Goal: Navigation & Orientation: Find specific page/section

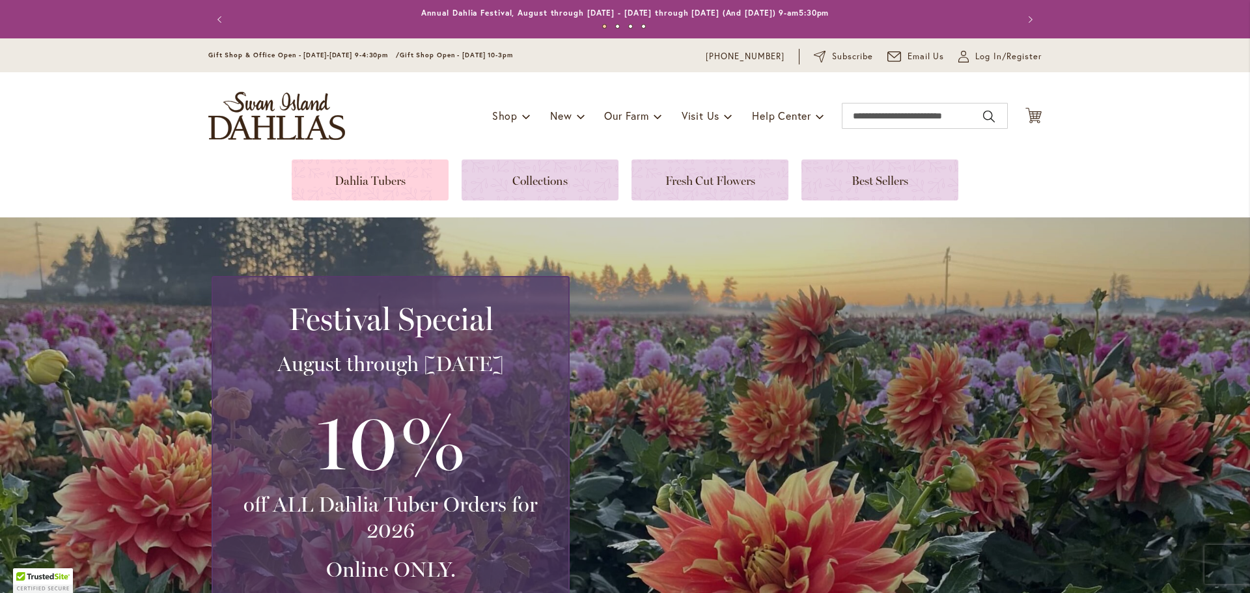
click at [385, 182] on link at bounding box center [370, 180] width 157 height 41
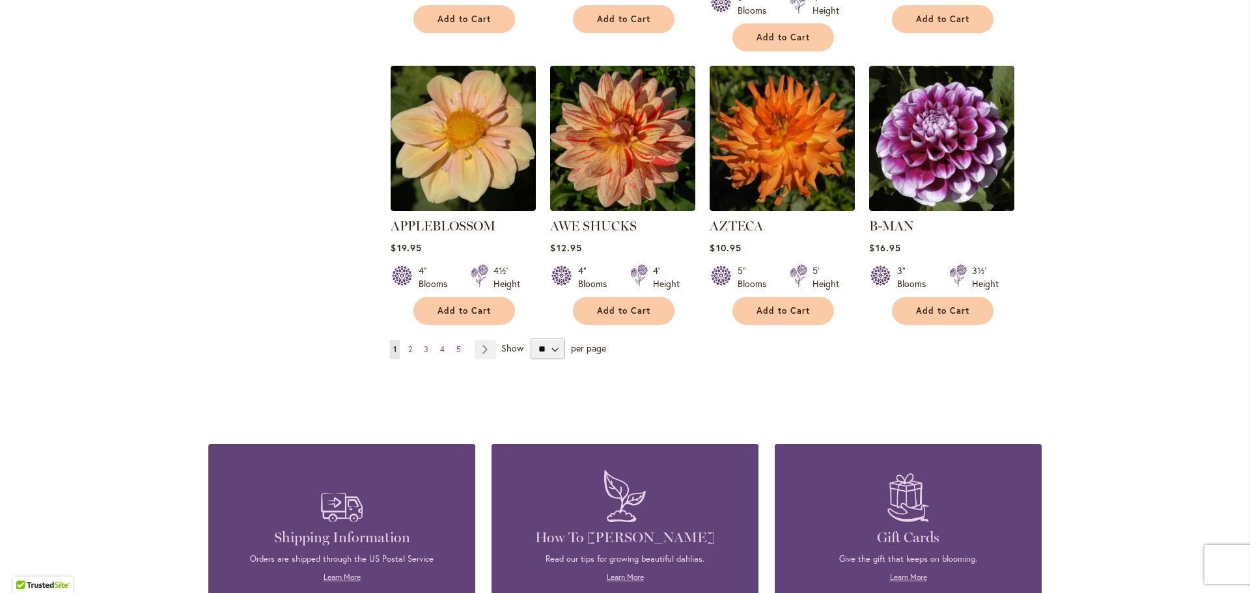
scroll to position [1172, 0]
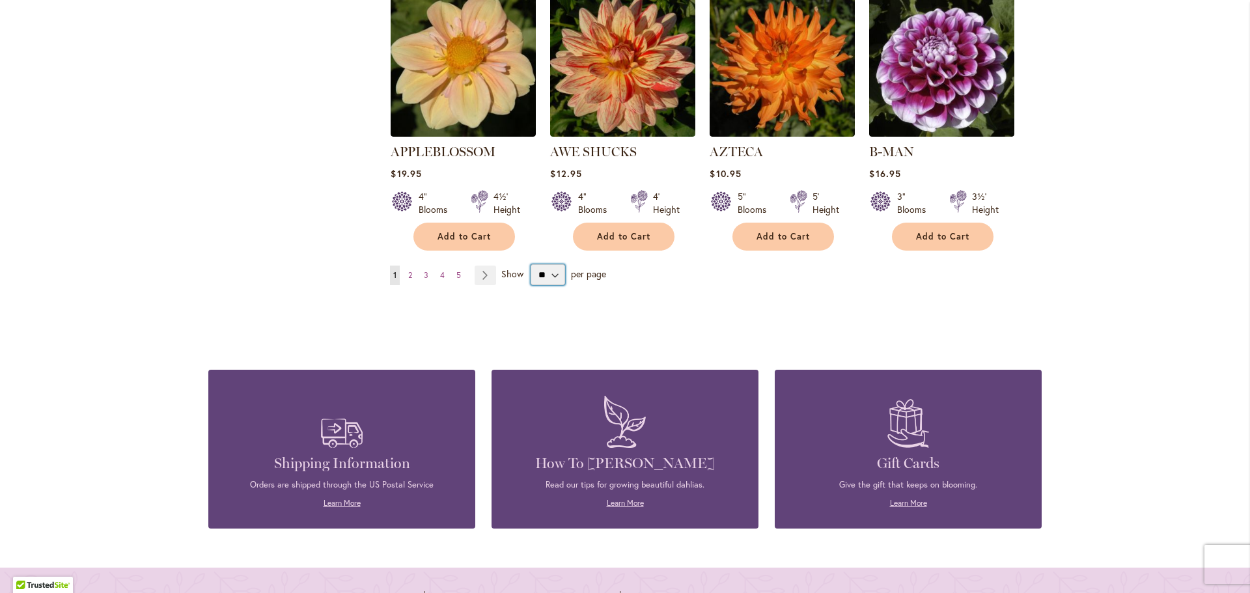
click at [532, 264] on select "** ** ** **" at bounding box center [548, 274] width 35 height 21
select select "**"
click at [531, 264] on select "** ** ** **" at bounding box center [548, 274] width 35 height 21
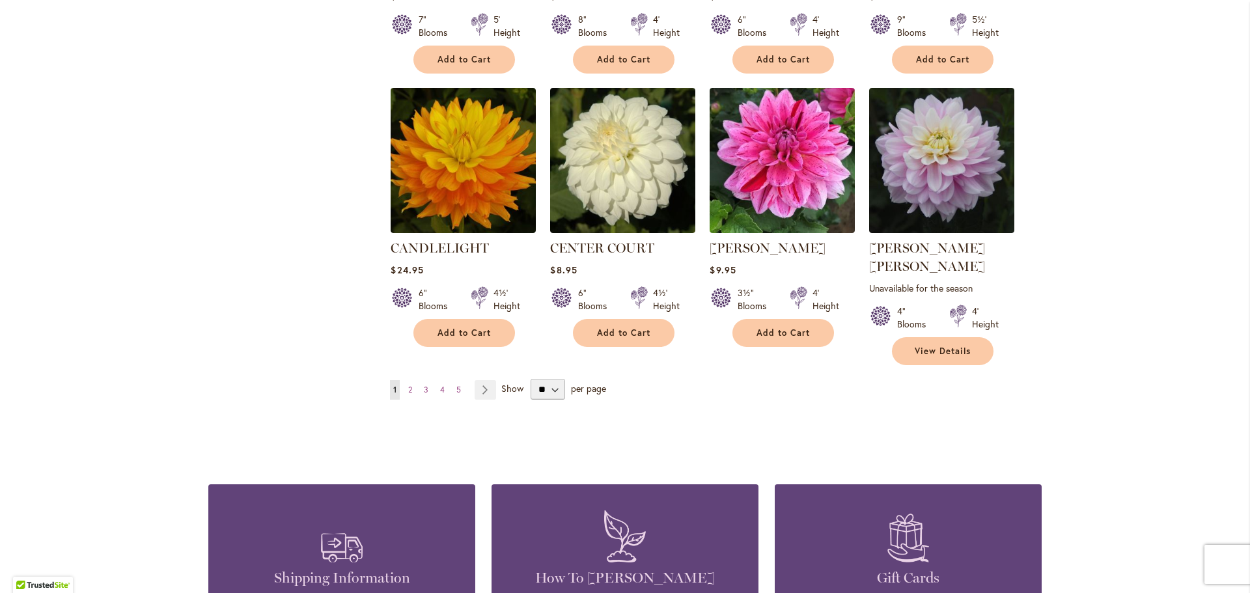
scroll to position [4427, 0]
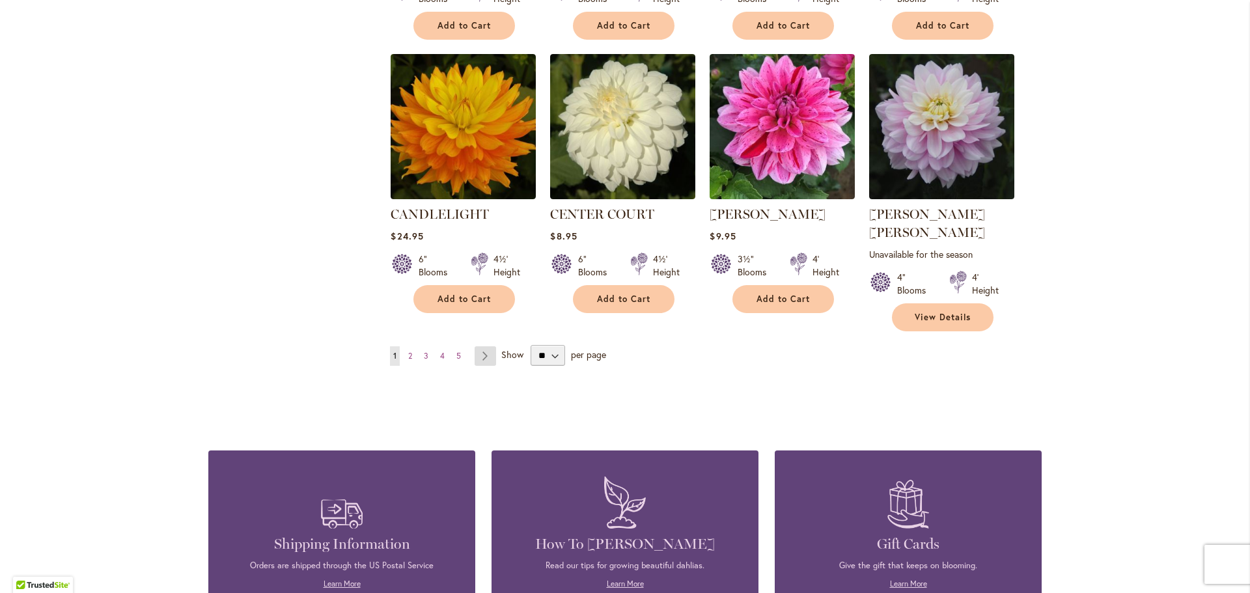
click at [481, 346] on link "Page Next" at bounding box center [485, 356] width 21 height 20
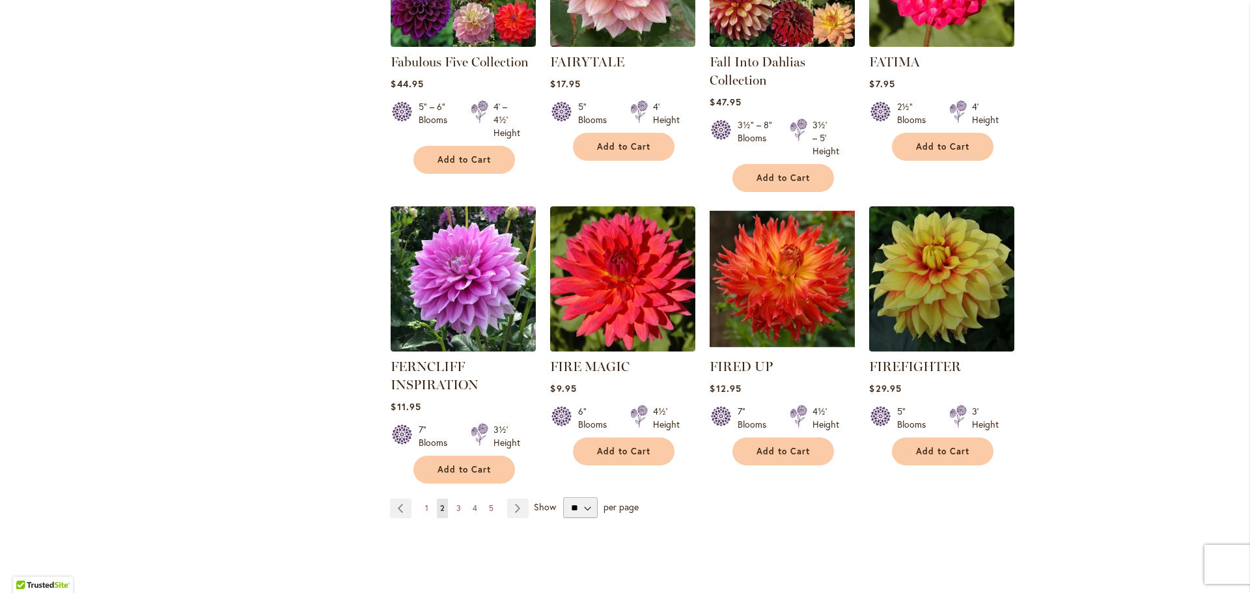
scroll to position [4427, 0]
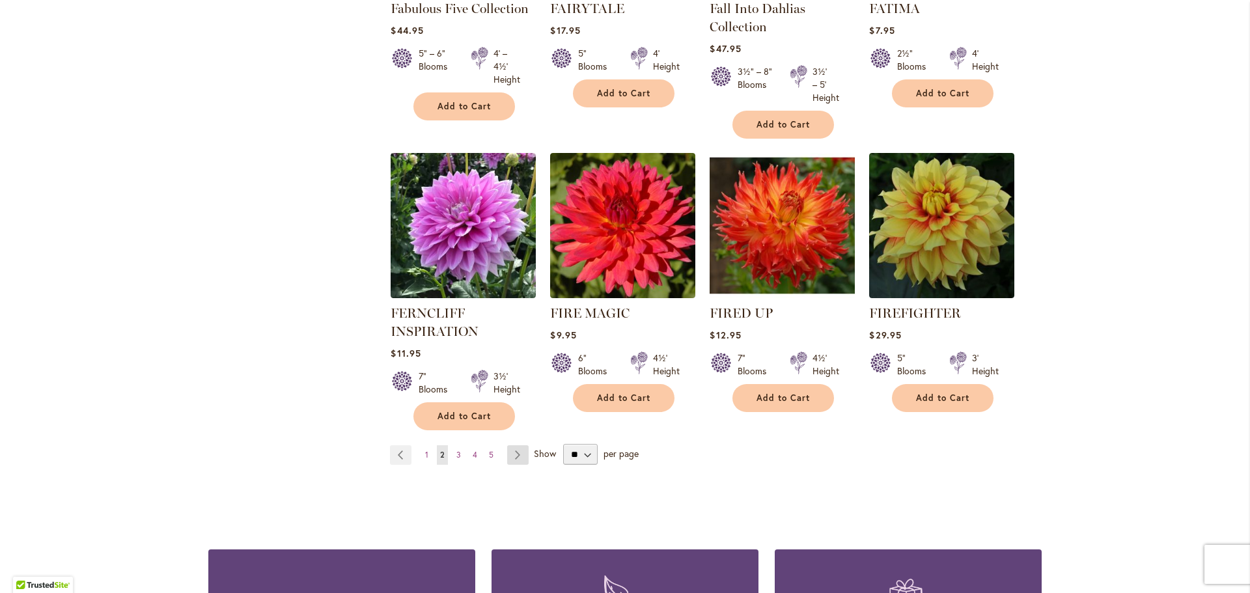
click at [512, 445] on link "Page Next" at bounding box center [517, 455] width 21 height 20
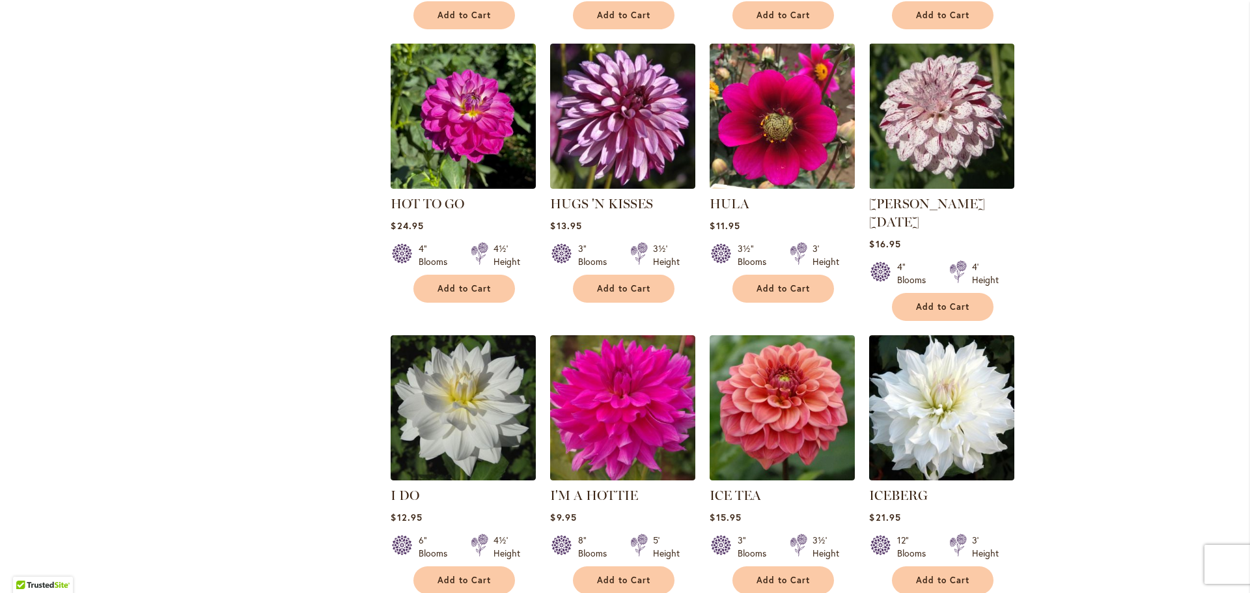
scroll to position [4297, 0]
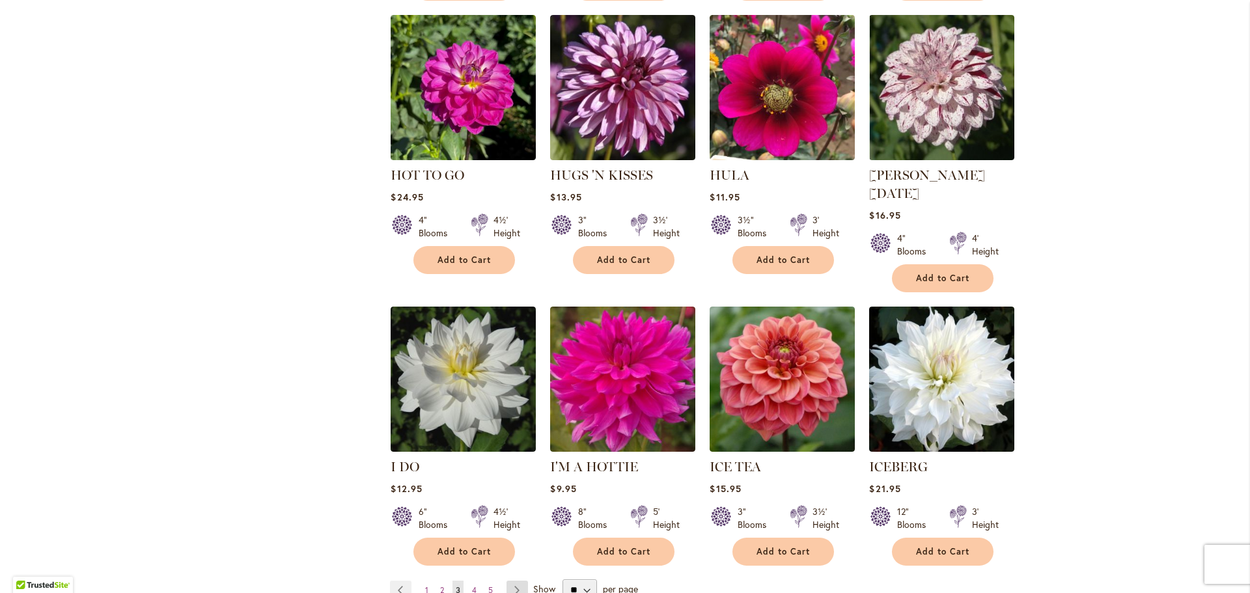
click at [516, 581] on link "Page Next" at bounding box center [517, 591] width 21 height 20
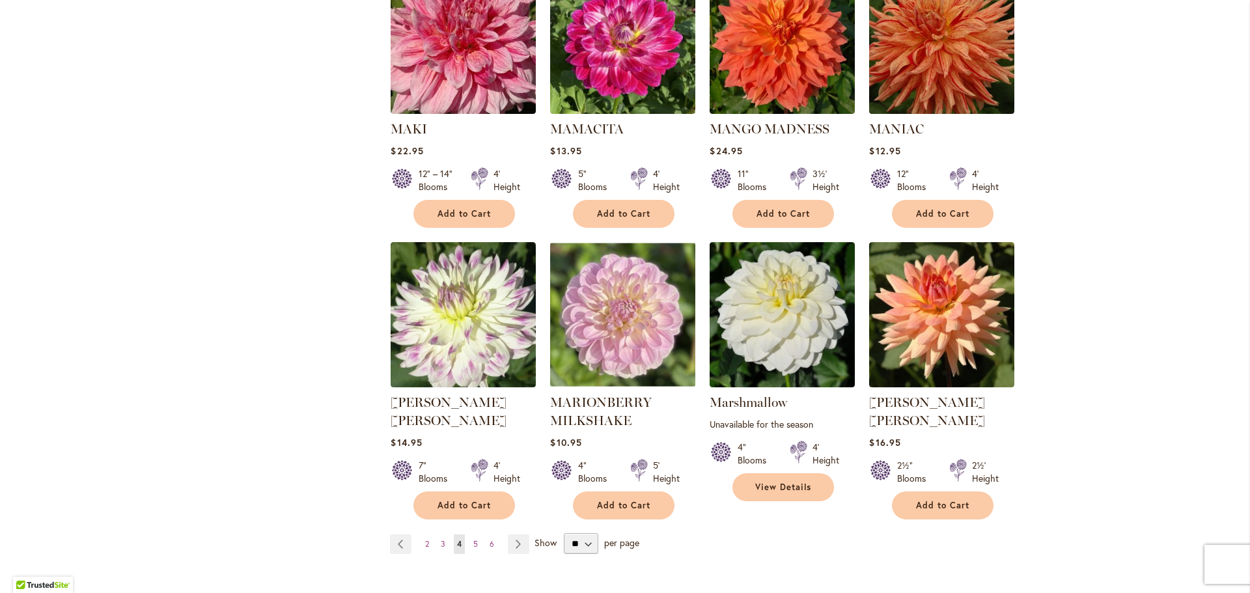
scroll to position [4312, 0]
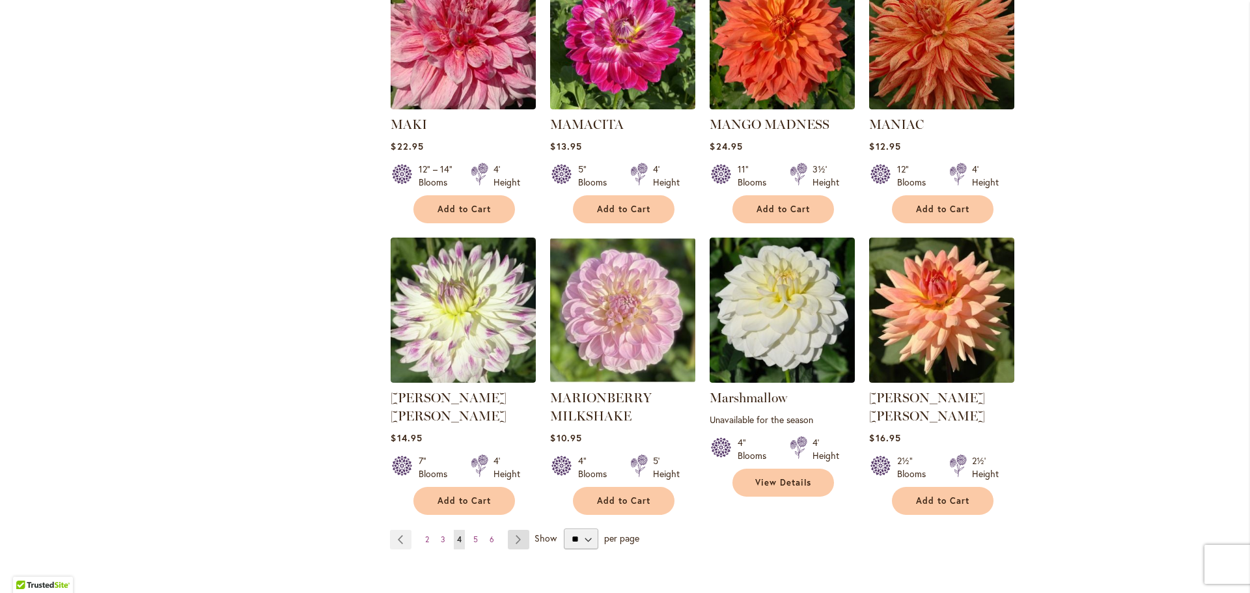
click at [512, 530] on link "Page Next" at bounding box center [518, 540] width 21 height 20
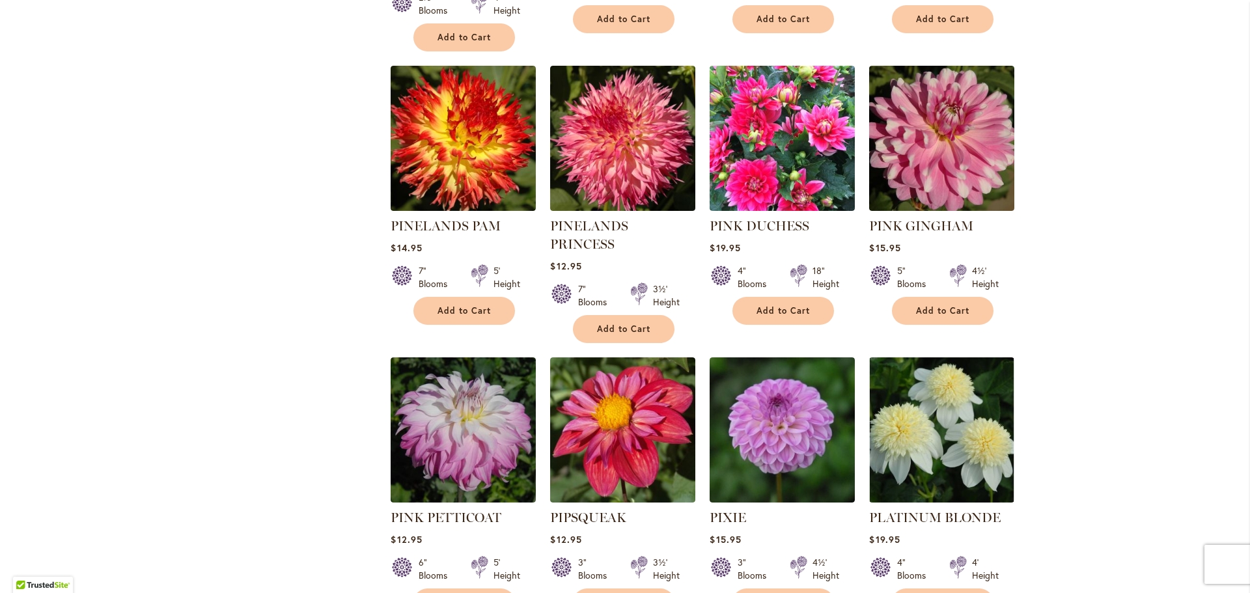
scroll to position [4297, 0]
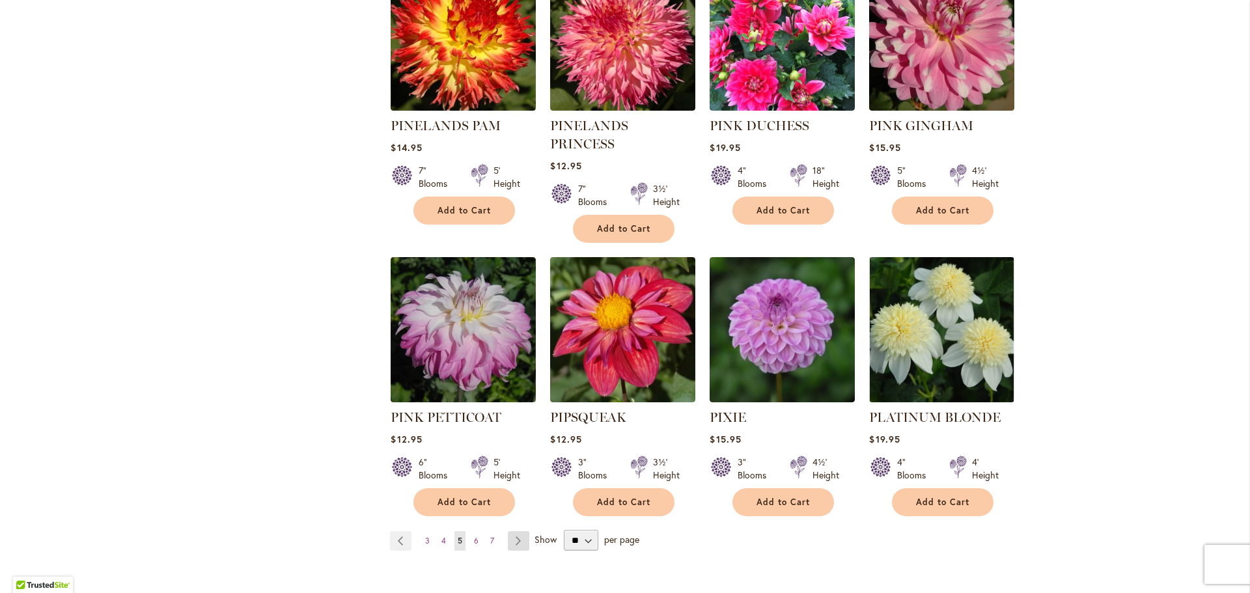
click at [513, 531] on link "Page Next" at bounding box center [518, 541] width 21 height 20
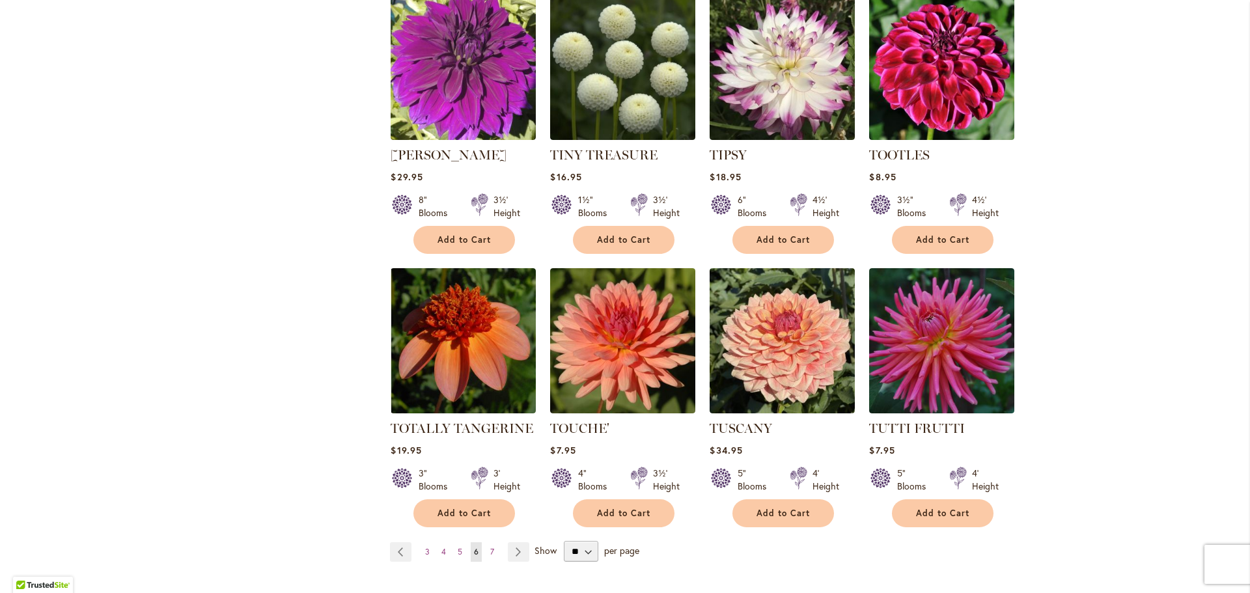
scroll to position [4232, 0]
click at [508, 542] on link "Page Next" at bounding box center [518, 552] width 21 height 20
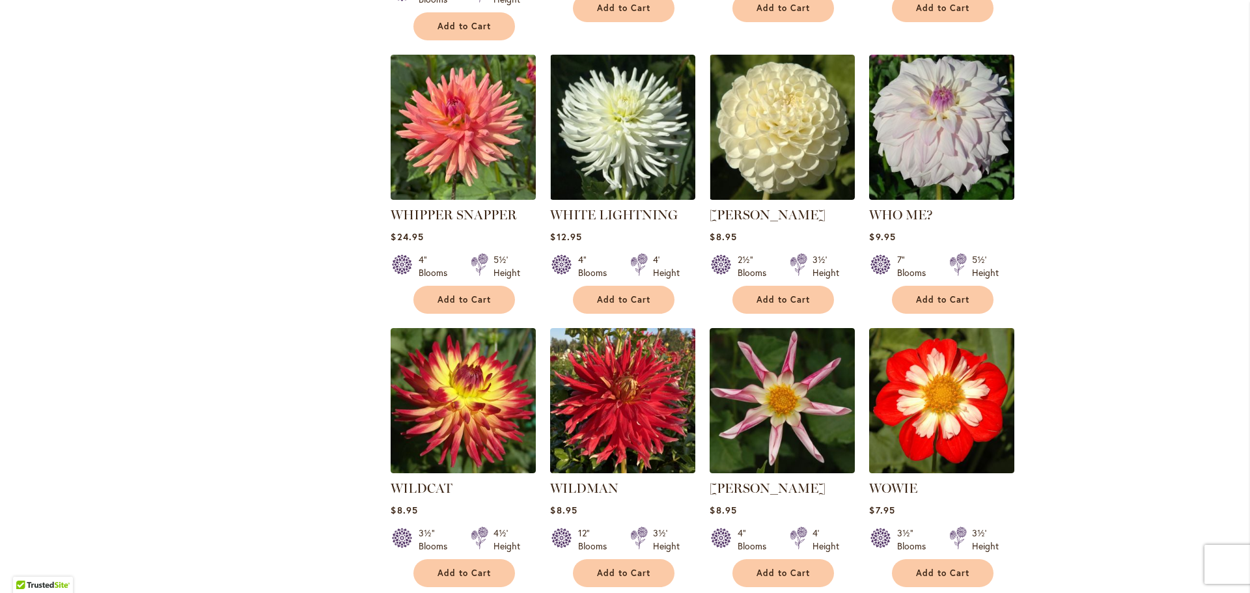
scroll to position [1107, 0]
